Goal: Find specific page/section: Find specific page/section

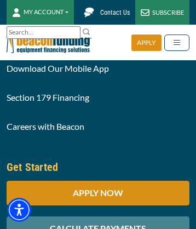
scroll to position [2606, 0]
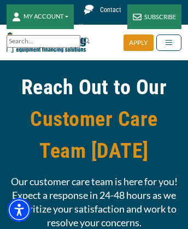
click at [91, 40] on img at bounding box center [86, 40] width 9 height 9
